Goal: Check status: Check status

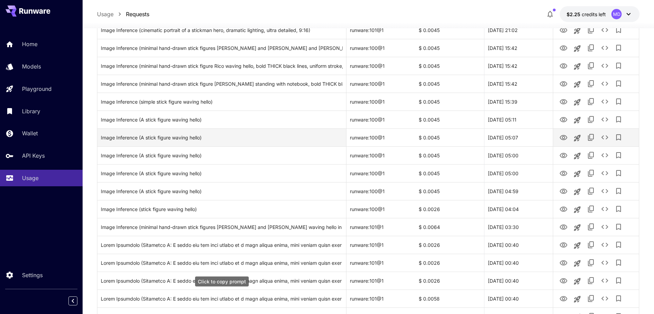
scroll to position [129, 0]
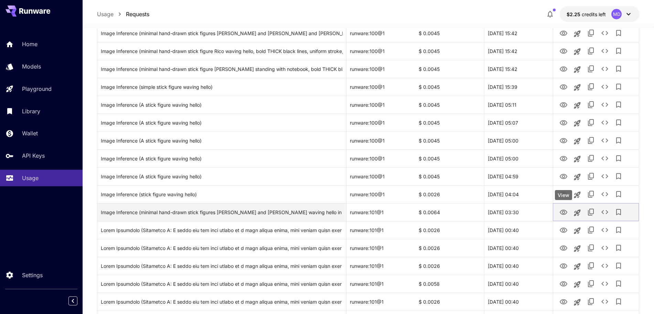
click at [562, 214] on icon "View" at bounding box center [563, 212] width 8 height 8
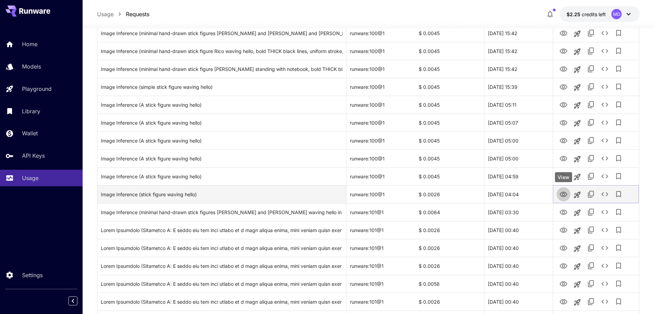
click at [563, 193] on icon "View" at bounding box center [563, 194] width 8 height 8
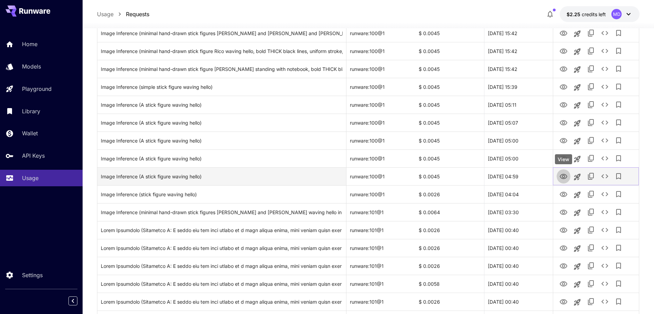
click at [564, 178] on icon "View" at bounding box center [564, 176] width 8 height 5
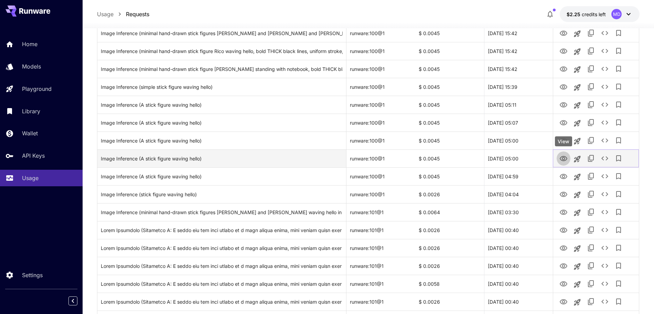
click at [566, 158] on icon "View" at bounding box center [563, 158] width 8 height 8
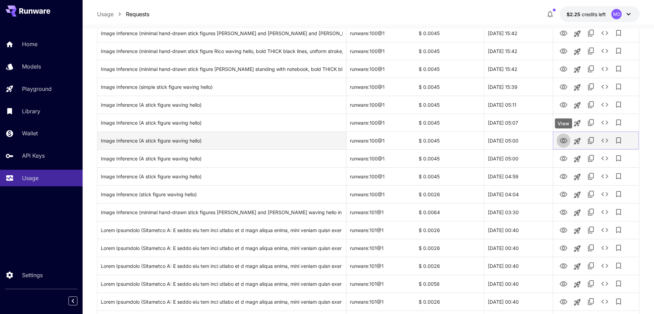
click at [563, 139] on icon "View" at bounding box center [564, 140] width 8 height 5
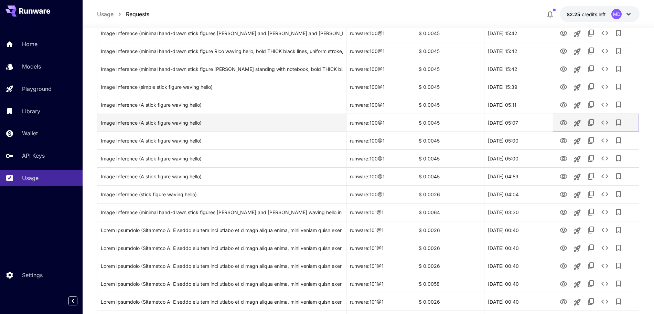
click at [564, 122] on icon "View" at bounding box center [563, 123] width 8 height 8
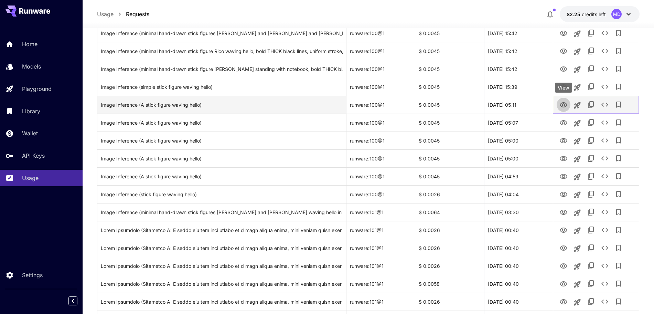
click at [563, 100] on link "View" at bounding box center [563, 104] width 8 height 9
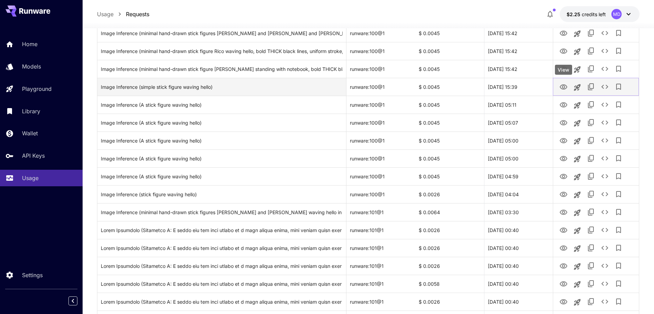
click at [561, 88] on icon "View" at bounding box center [564, 86] width 8 height 5
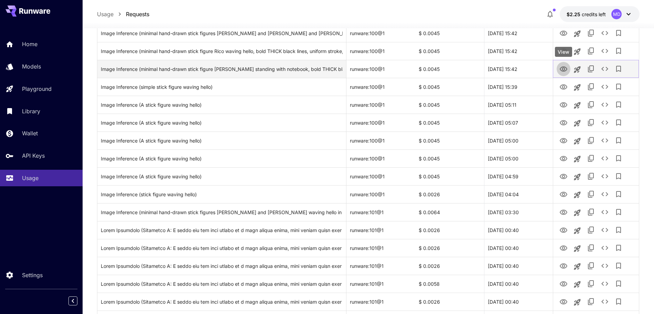
click at [560, 68] on icon "View" at bounding box center [564, 68] width 8 height 5
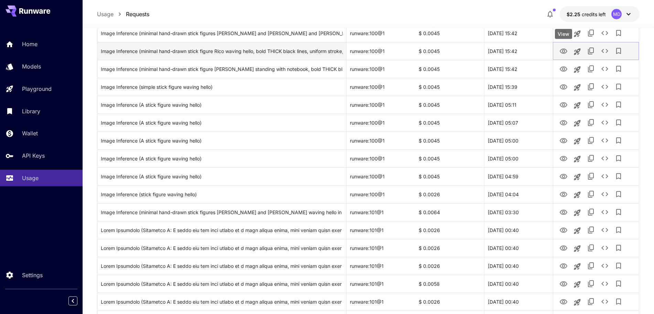
click at [562, 50] on icon "View" at bounding box center [563, 51] width 8 height 8
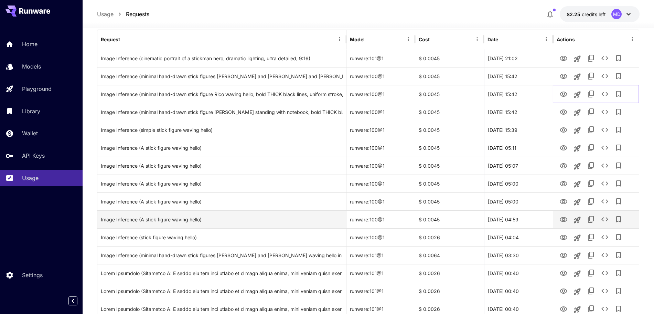
scroll to position [43, 0]
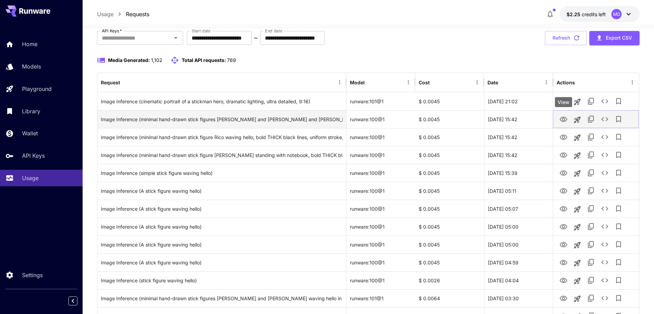
click at [562, 120] on icon "View" at bounding box center [563, 119] width 8 height 8
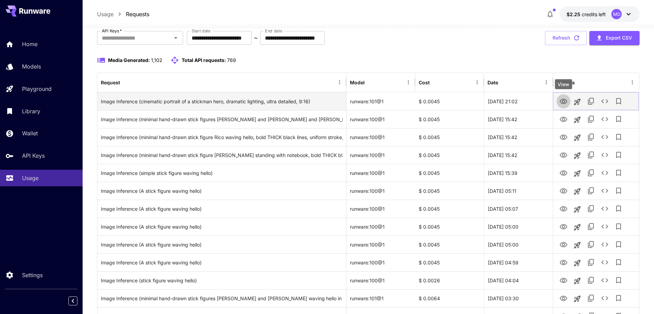
click at [563, 100] on icon "View" at bounding box center [564, 101] width 8 height 5
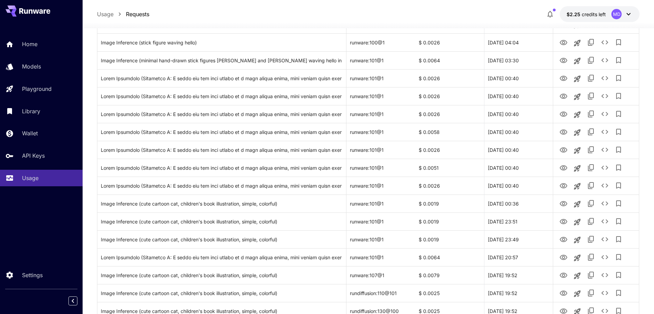
scroll to position [344, 0]
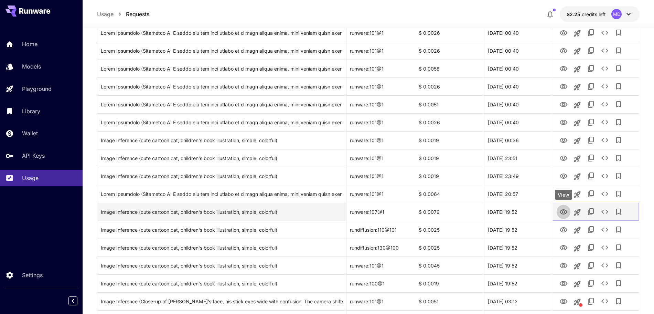
click at [562, 212] on icon "View" at bounding box center [564, 211] width 8 height 5
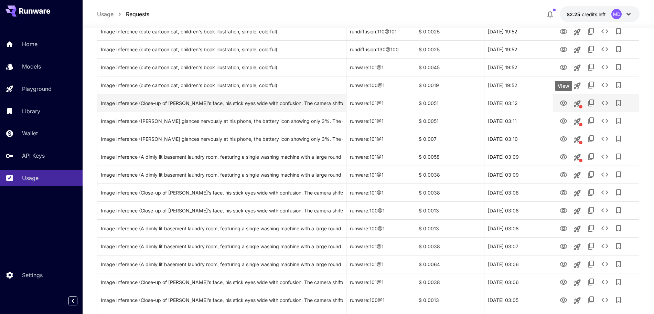
scroll to position [559, 0]
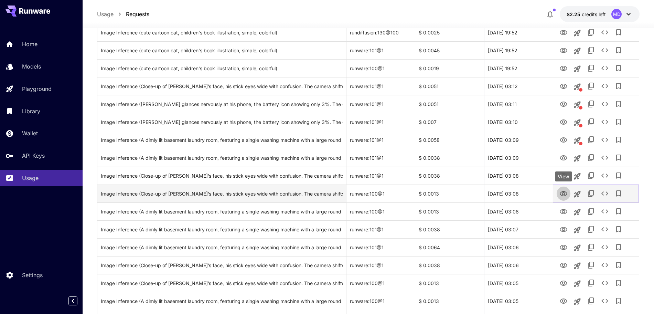
click at [568, 190] on button "View" at bounding box center [564, 193] width 14 height 14
click at [561, 192] on icon "View" at bounding box center [564, 193] width 8 height 5
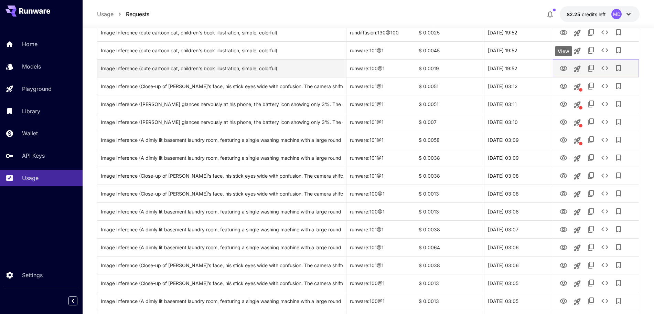
click at [565, 65] on icon "View" at bounding box center [563, 68] width 8 height 8
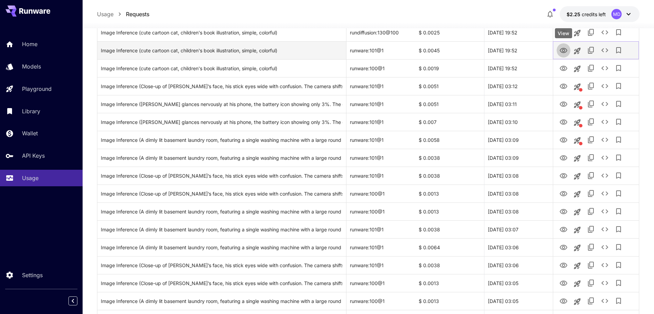
click at [565, 49] on icon "View" at bounding box center [563, 50] width 8 height 8
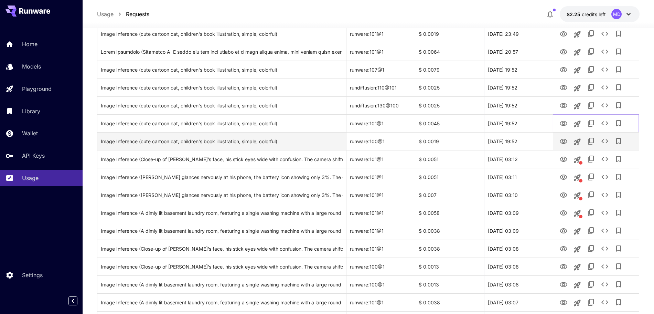
scroll to position [473, 0]
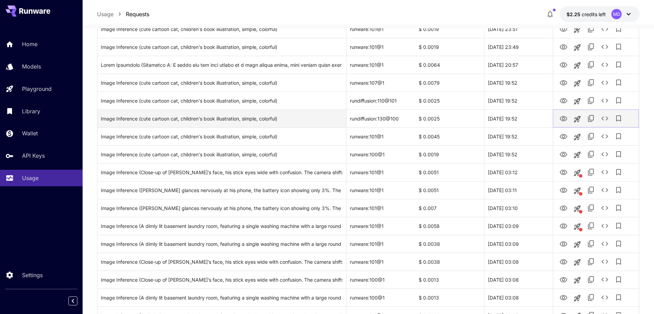
click at [565, 117] on icon "View" at bounding box center [564, 118] width 8 height 5
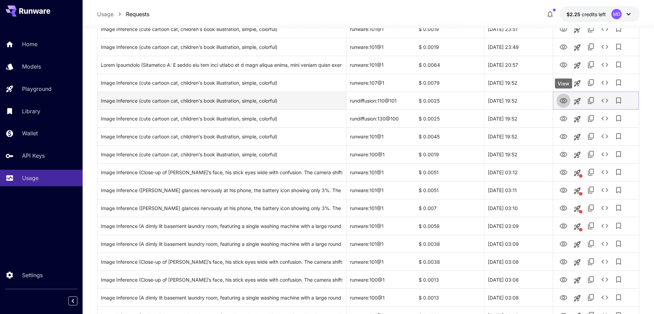
click at [562, 99] on icon "View" at bounding box center [563, 101] width 8 height 8
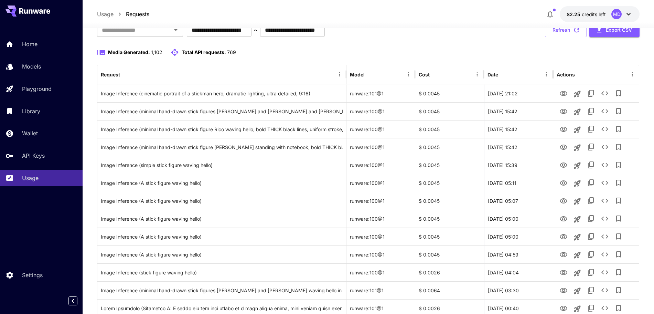
scroll to position [0, 0]
